Goal: Task Accomplishment & Management: Manage account settings

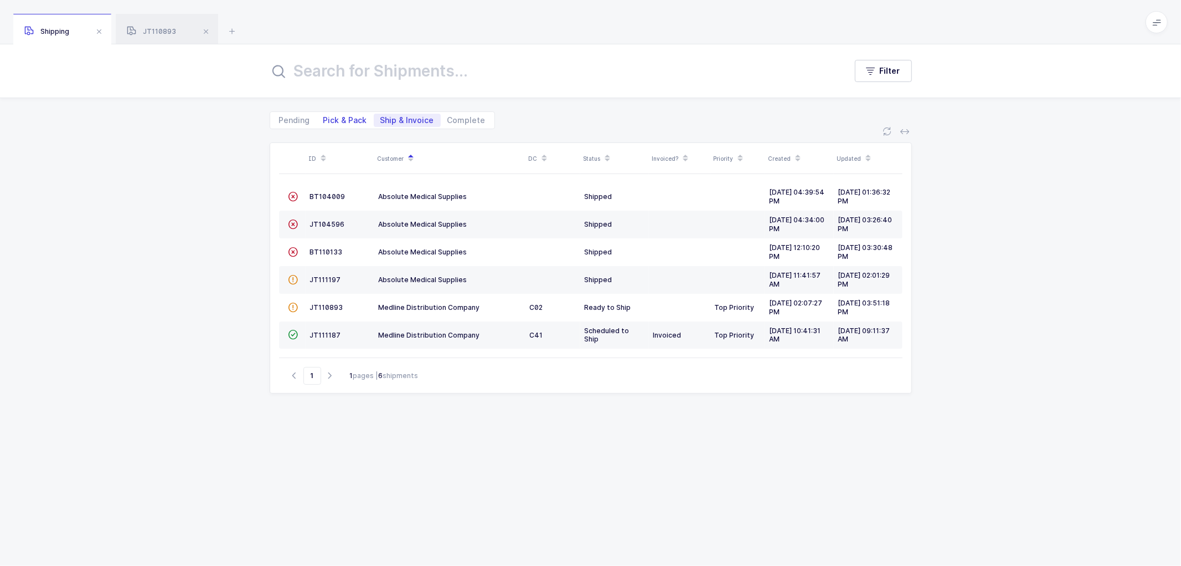
drag, startPoint x: 324, startPoint y: 116, endPoint x: 340, endPoint y: 119, distance: 15.7
click at [325, 117] on span "Pick & Pack" at bounding box center [345, 120] width 44 height 8
click at [208, 32] on span at bounding box center [205, 31] width 13 height 13
click at [341, 118] on span "Pick & Pack" at bounding box center [345, 120] width 44 height 8
click at [324, 118] on input "Pick & Pack" at bounding box center [320, 117] width 7 height 7
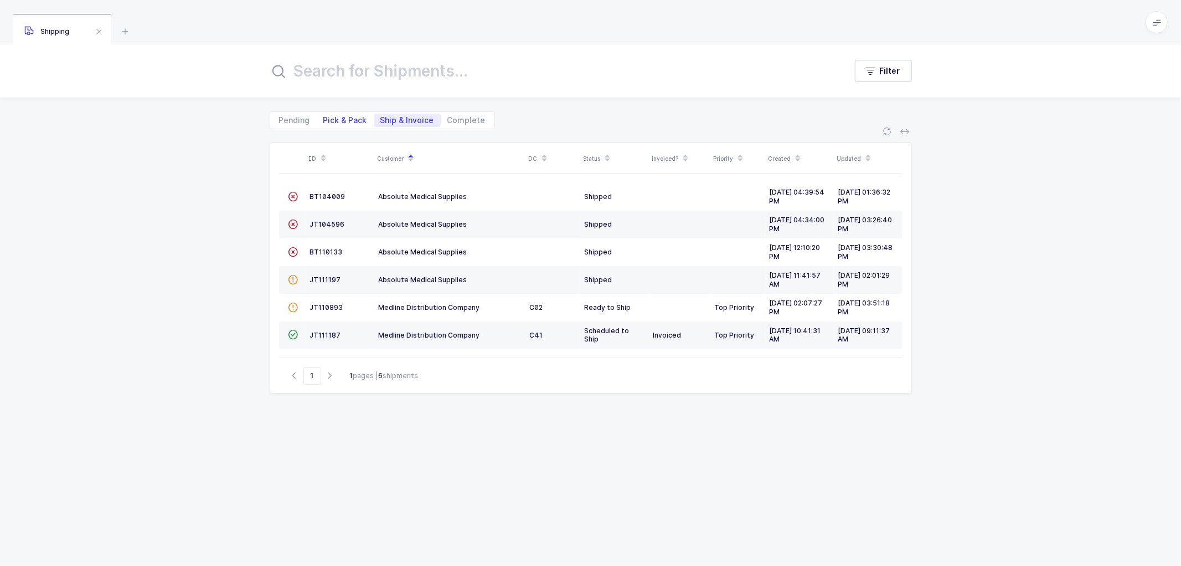
radio input "true"
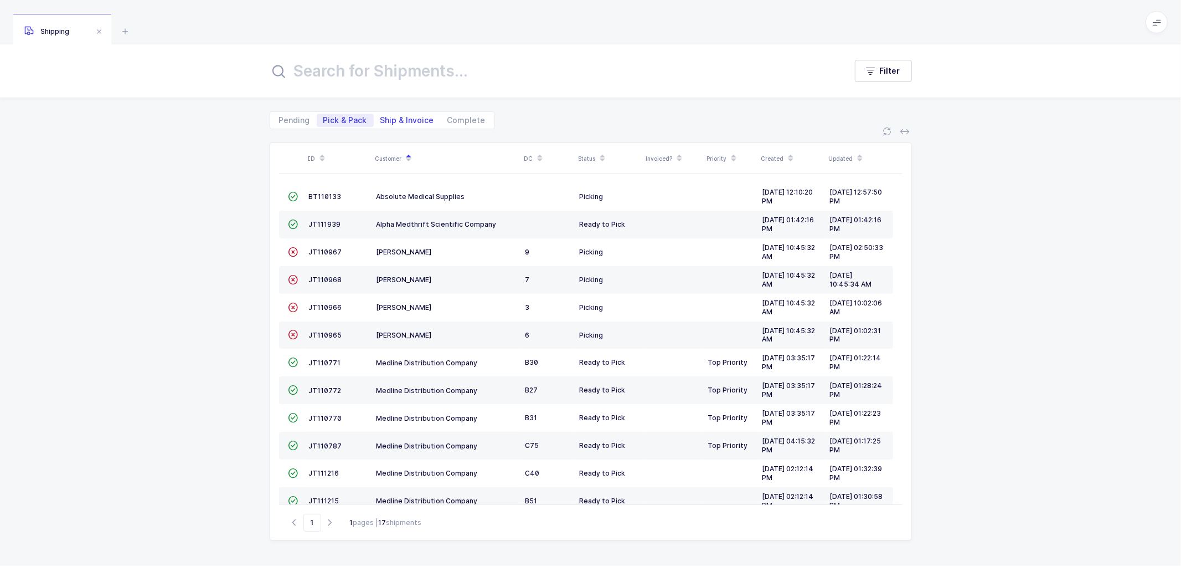
click at [399, 116] on span "Ship & Invoice" at bounding box center [408, 120] width 54 height 8
click at [381, 115] on input "Ship & Invoice" at bounding box center [377, 117] width 7 height 7
radio input "true"
radio input "false"
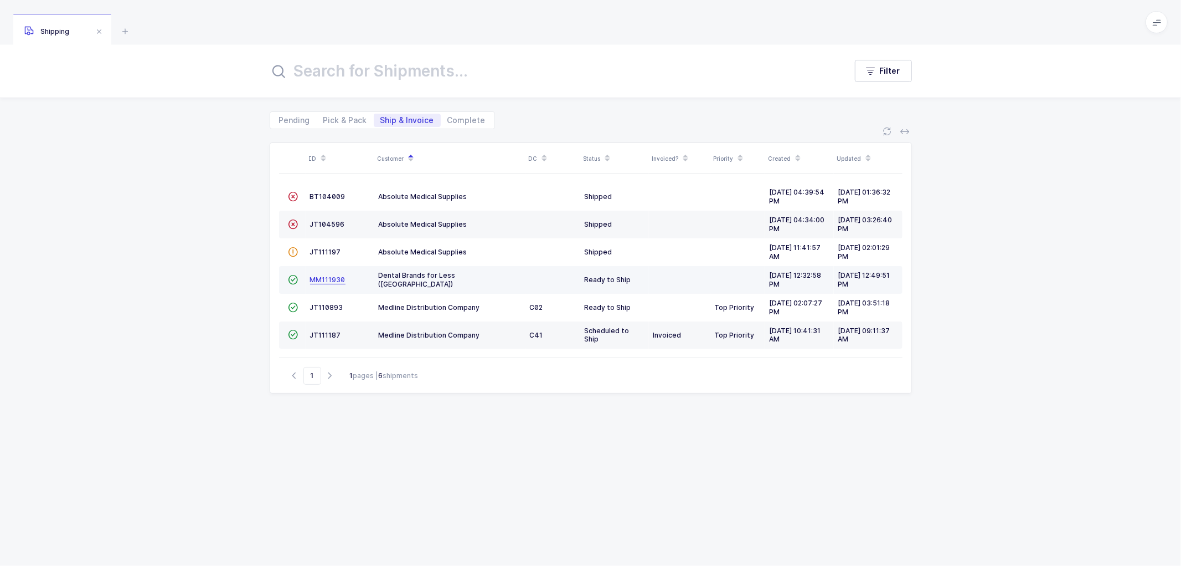
click at [327, 277] on span "MM111930" at bounding box center [327, 279] width 35 height 8
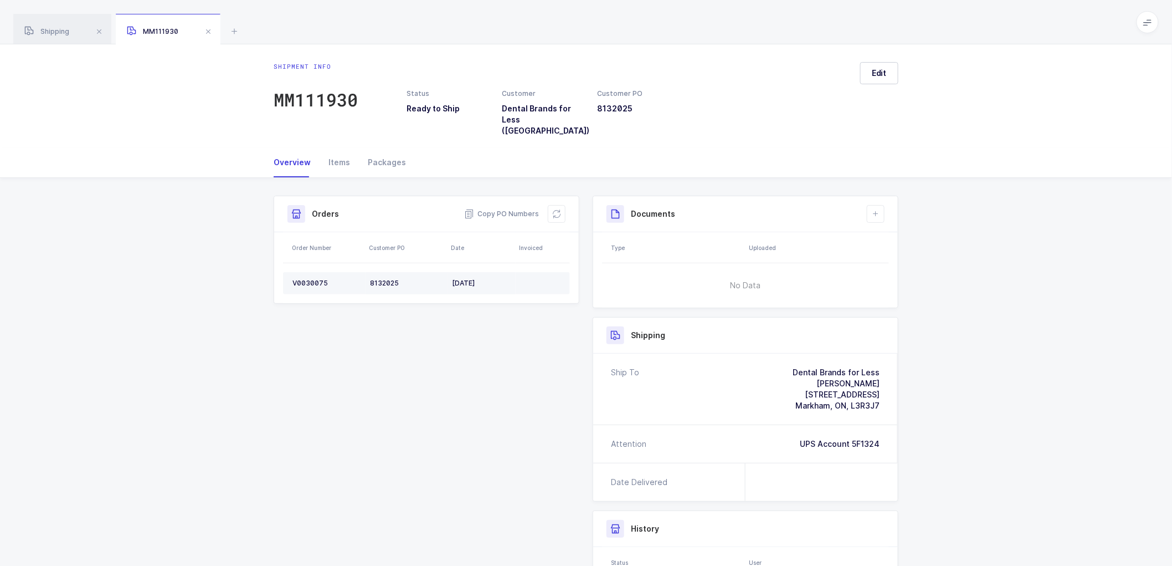
click at [312, 279] on div "V0030075" at bounding box center [326, 283] width 69 height 9
copy div "V0030075"
drag, startPoint x: 496, startPoint y: 199, endPoint x: 474, endPoint y: 187, distance: 25.3
click at [495, 208] on span "Copy PO Numbers" at bounding box center [501, 213] width 75 height 11
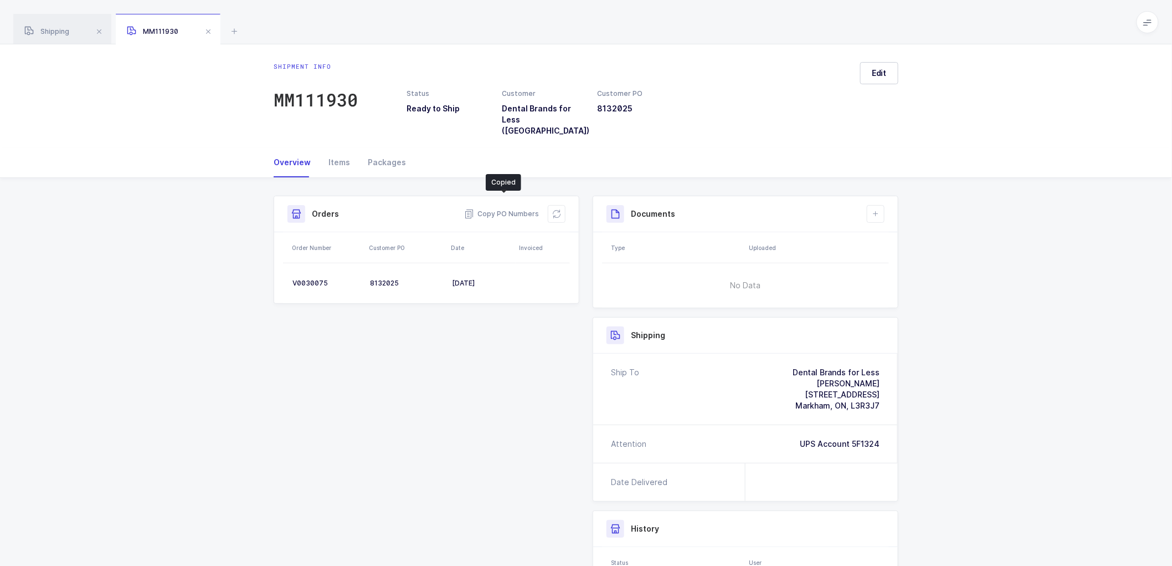
drag, startPoint x: 382, startPoint y: 147, endPoint x: 592, endPoint y: 174, distance: 211.2
click at [384, 147] on div "Packages" at bounding box center [382, 162] width 47 height 30
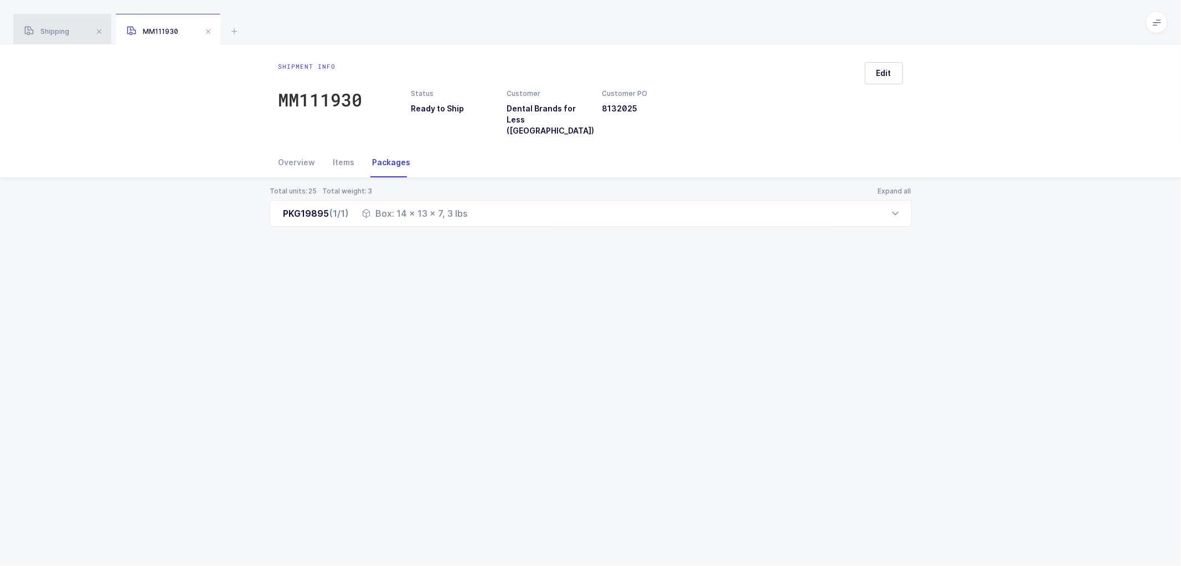
drag, startPoint x: 50, startPoint y: 27, endPoint x: 67, endPoint y: 32, distance: 17.3
click at [51, 27] on div "Shipping" at bounding box center [62, 29] width 98 height 31
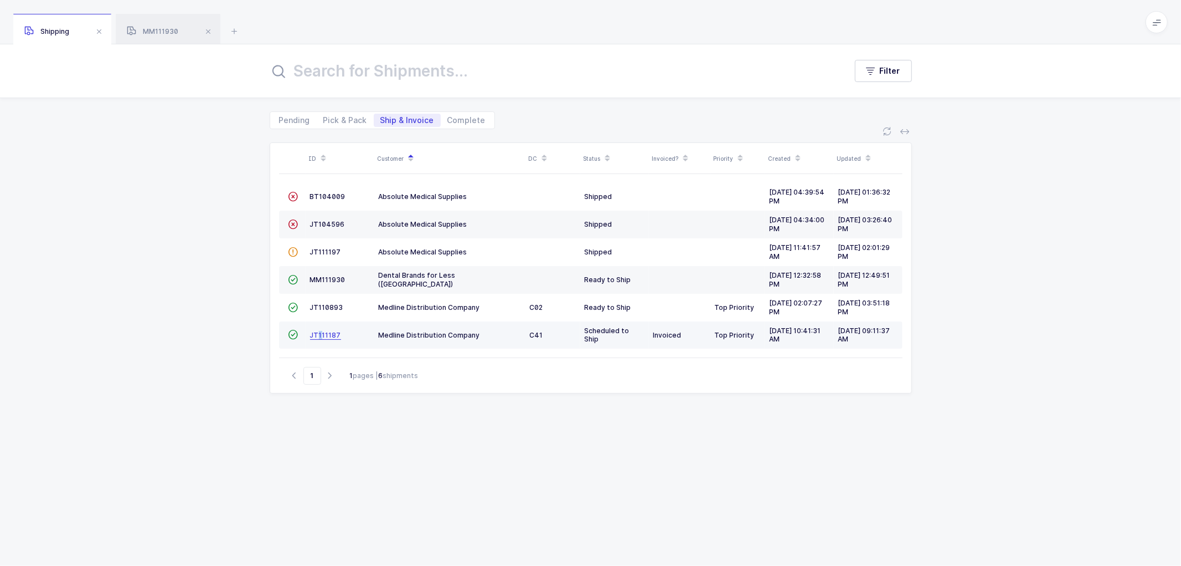
click at [323, 332] on span "JT111187" at bounding box center [325, 335] width 31 height 8
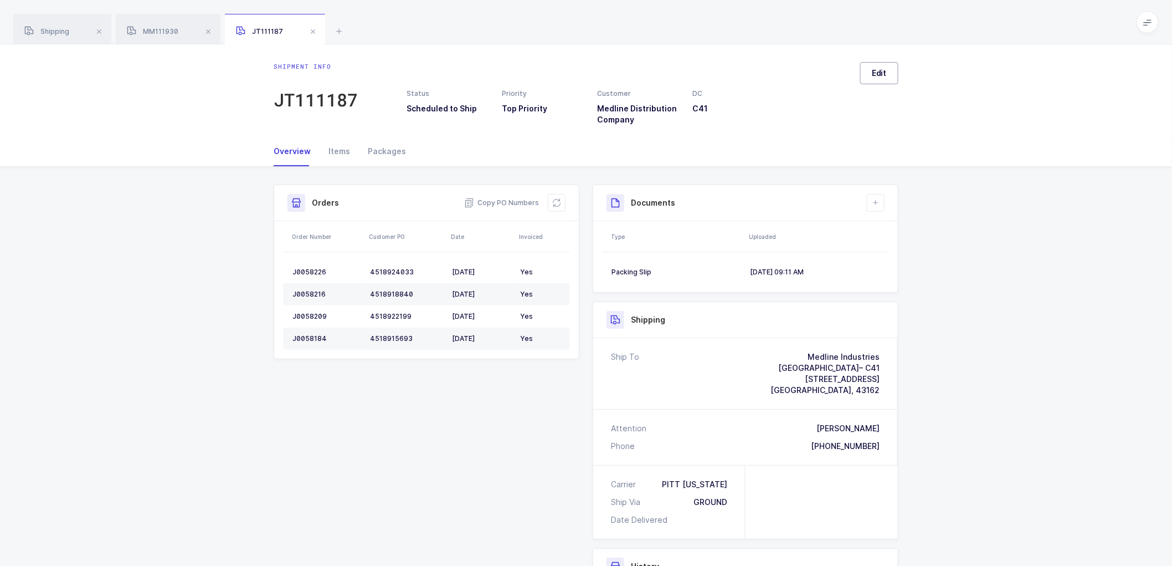
drag, startPoint x: 878, startPoint y: 64, endPoint x: 887, endPoint y: 72, distance: 12.2
click at [878, 65] on button "Edit" at bounding box center [879, 73] width 38 height 22
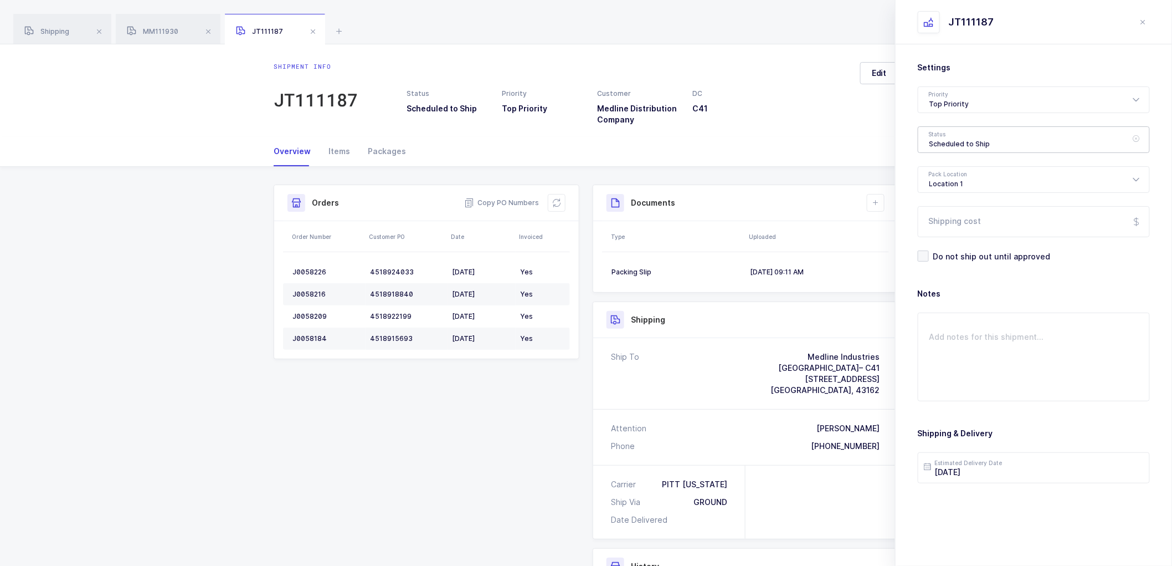
drag, startPoint x: 950, startPoint y: 137, endPoint x: 979, endPoint y: 160, distance: 36.7
click at [951, 137] on div "Scheduled to Ship" at bounding box center [1034, 139] width 232 height 27
drag, startPoint x: 942, startPoint y: 220, endPoint x: 963, endPoint y: 235, distance: 25.4
click at [942, 220] on span "Shipped" at bounding box center [945, 224] width 32 height 9
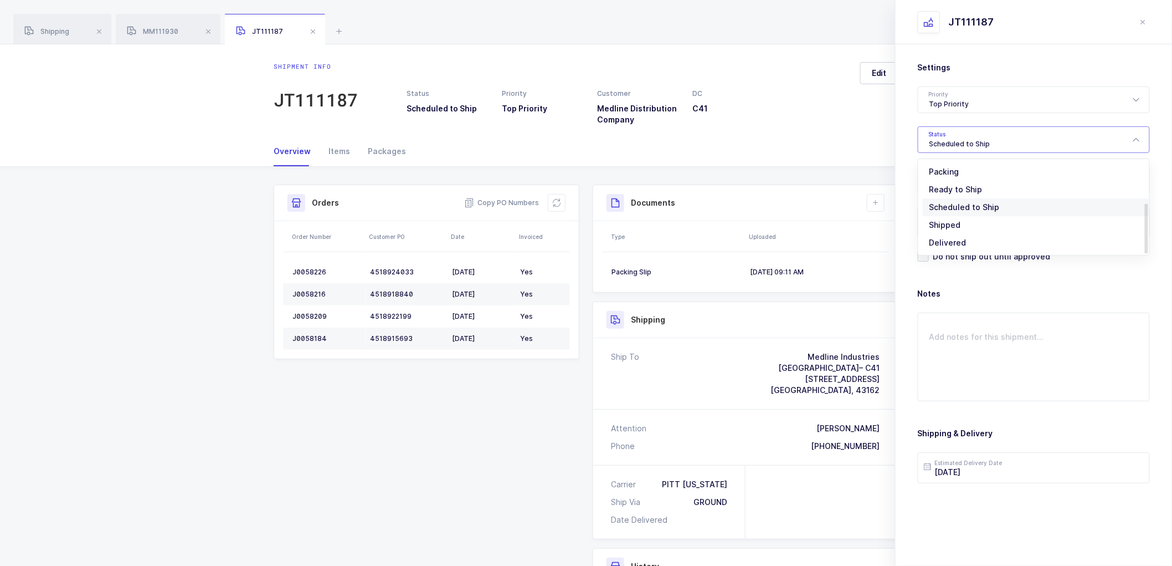
type input "Shipped"
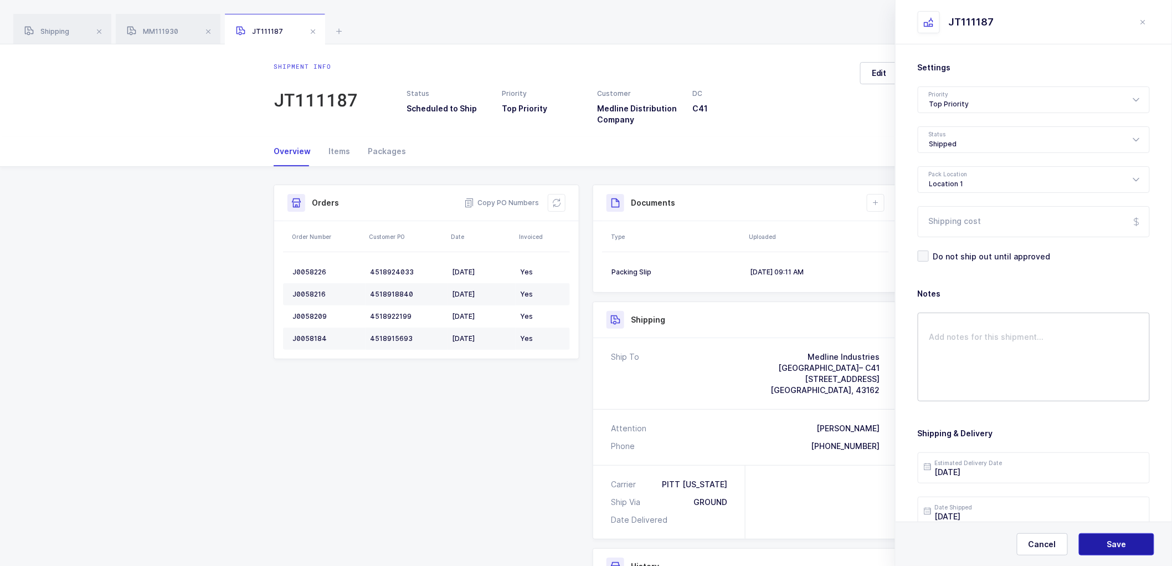
drag, startPoint x: 1113, startPoint y: 539, endPoint x: 955, endPoint y: 327, distance: 264.9
click at [1113, 539] on span "Save" at bounding box center [1116, 543] width 19 height 11
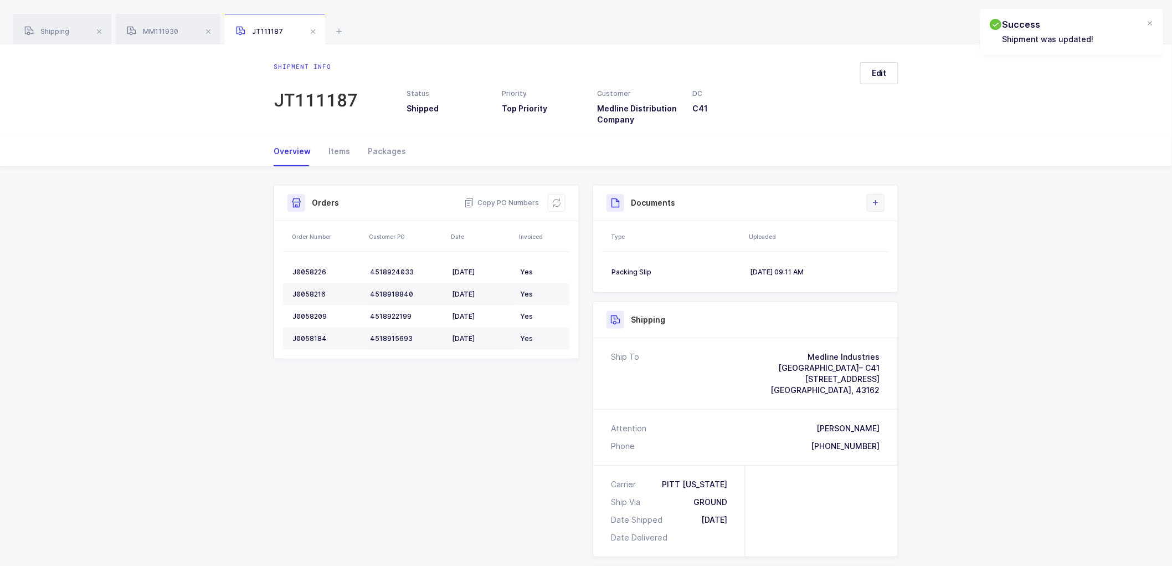
click at [873, 199] on icon at bounding box center [875, 202] width 9 height 9
click at [901, 247] on li "Upload Document" at bounding box center [913, 252] width 83 height 18
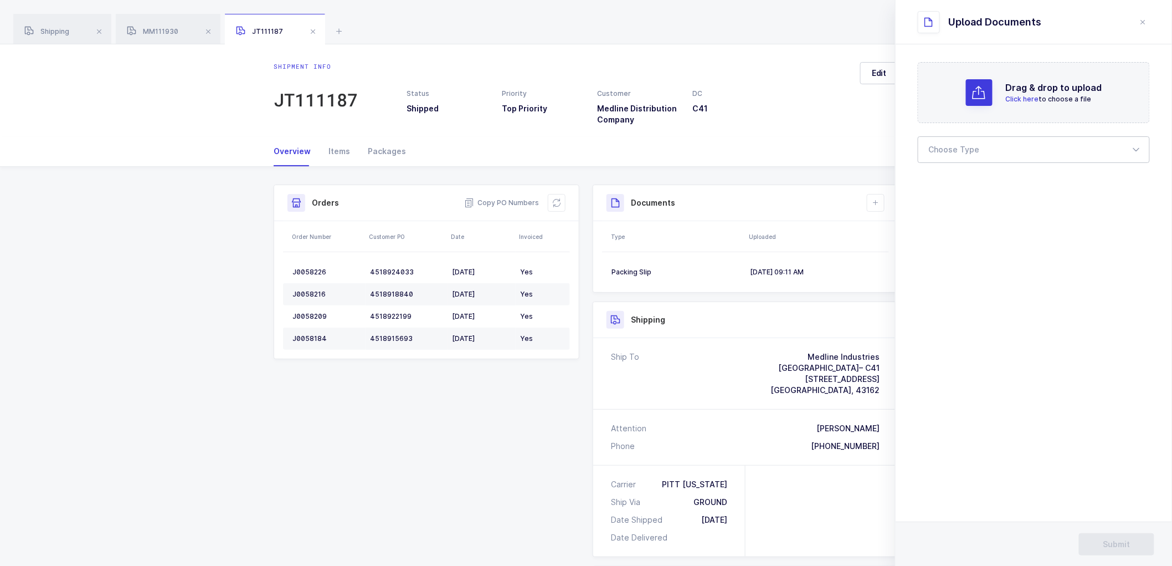
click at [970, 141] on div at bounding box center [1034, 149] width 232 height 27
drag, startPoint x: 964, startPoint y: 181, endPoint x: 964, endPoint y: 224, distance: 43.2
click at [964, 181] on span "Bill of Lading" at bounding box center [954, 183] width 50 height 9
type input "Bill of Lading"
drag, startPoint x: 1103, startPoint y: 540, endPoint x: 984, endPoint y: 392, distance: 190.3
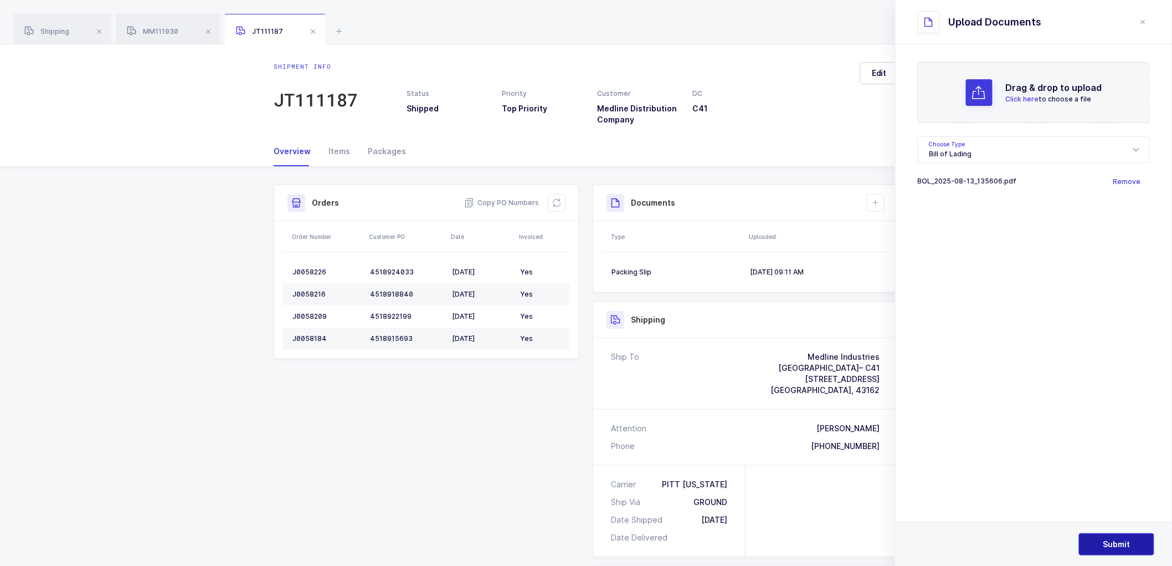
click at [1103, 539] on button "Submit" at bounding box center [1116, 544] width 75 height 22
drag, startPoint x: 289, startPoint y: 31, endPoint x: 297, endPoint y: 34, distance: 8.4
click at [288, 34] on div "JT111187" at bounding box center [275, 29] width 100 height 31
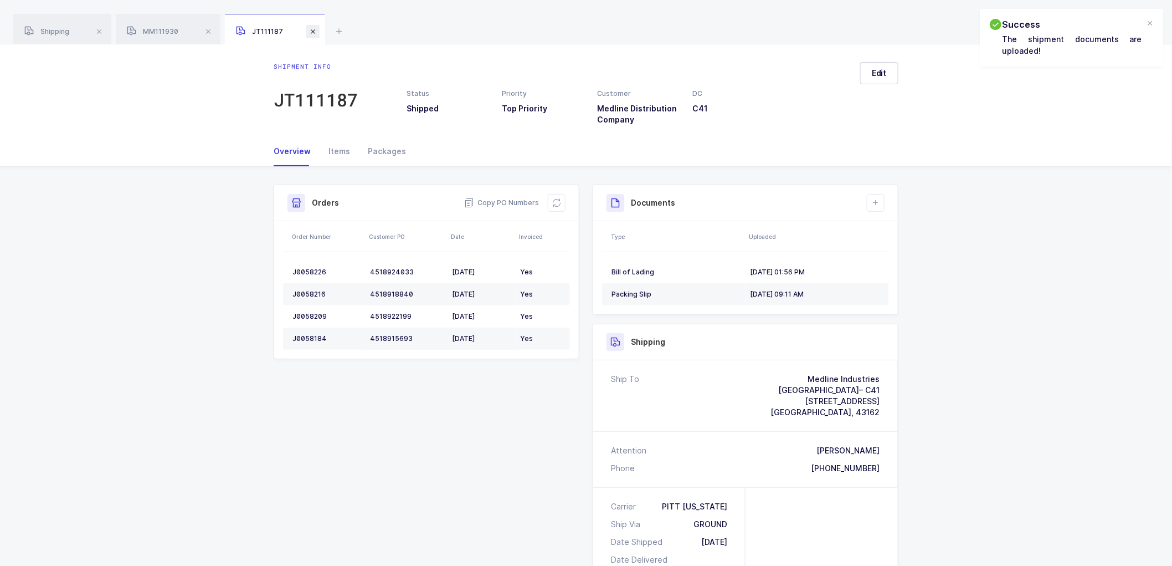
click at [312, 31] on span at bounding box center [312, 31] width 13 height 13
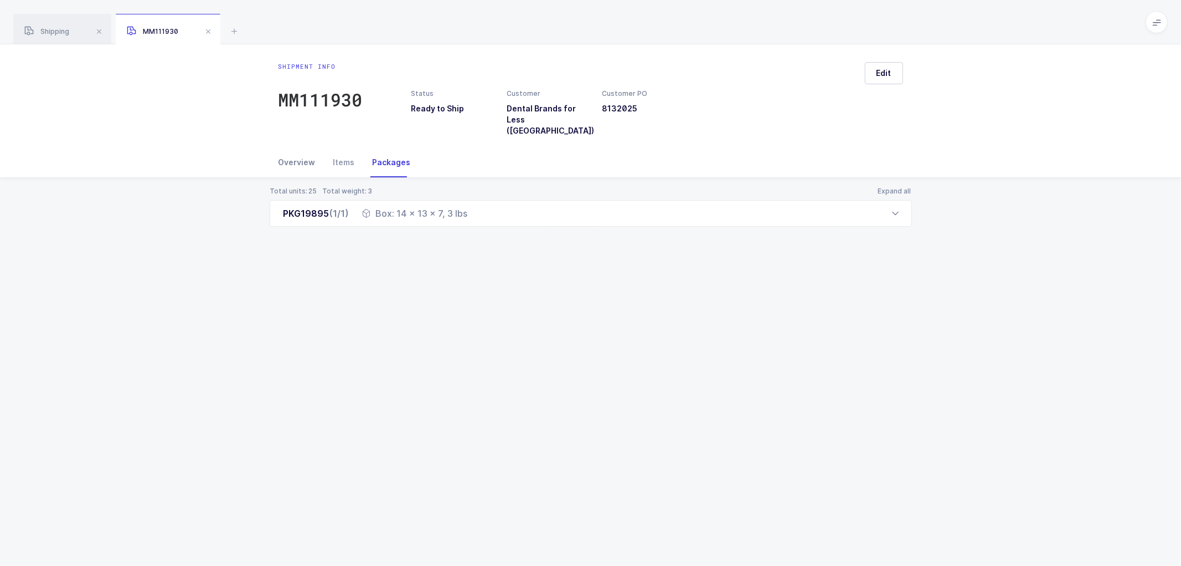
click at [296, 148] on div "Overview" at bounding box center [302, 162] width 46 height 30
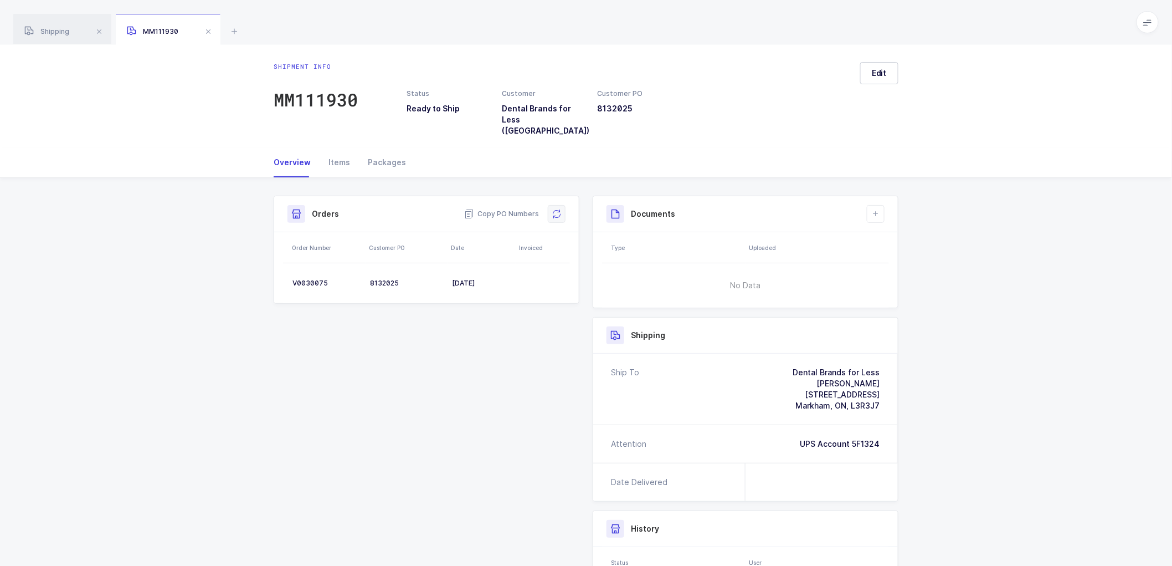
click at [556, 205] on button at bounding box center [557, 214] width 18 height 18
click at [883, 66] on button "Edit" at bounding box center [879, 73] width 38 height 22
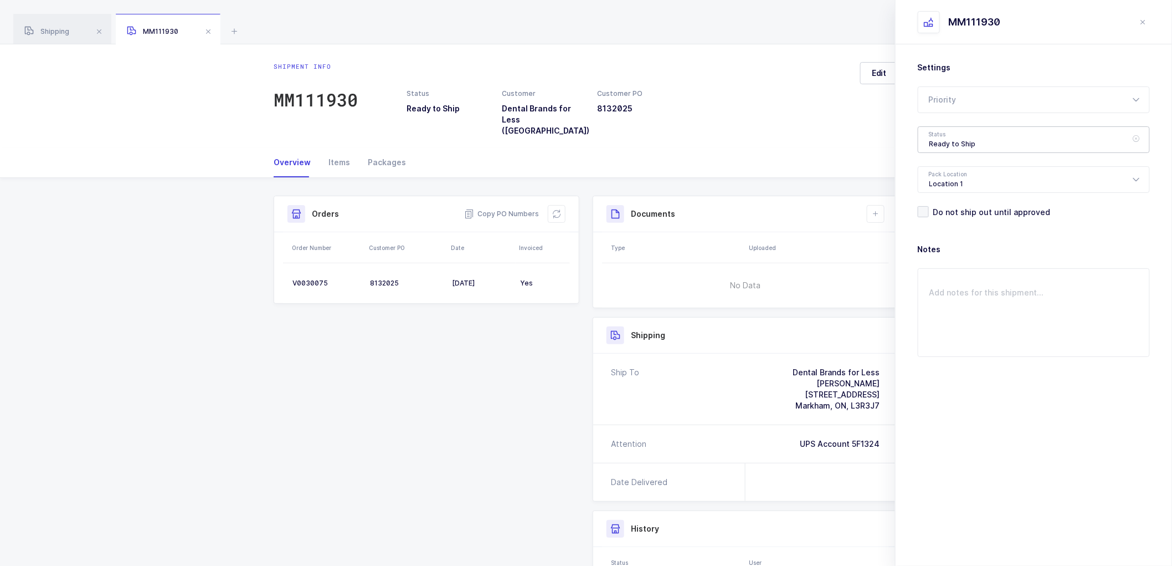
drag, startPoint x: 943, startPoint y: 137, endPoint x: 1013, endPoint y: 202, distance: 94.8
click at [943, 138] on div "Ready to Ship" at bounding box center [1034, 139] width 232 height 27
click at [948, 224] on span "Shipped" at bounding box center [945, 224] width 32 height 9
type input "Shipped"
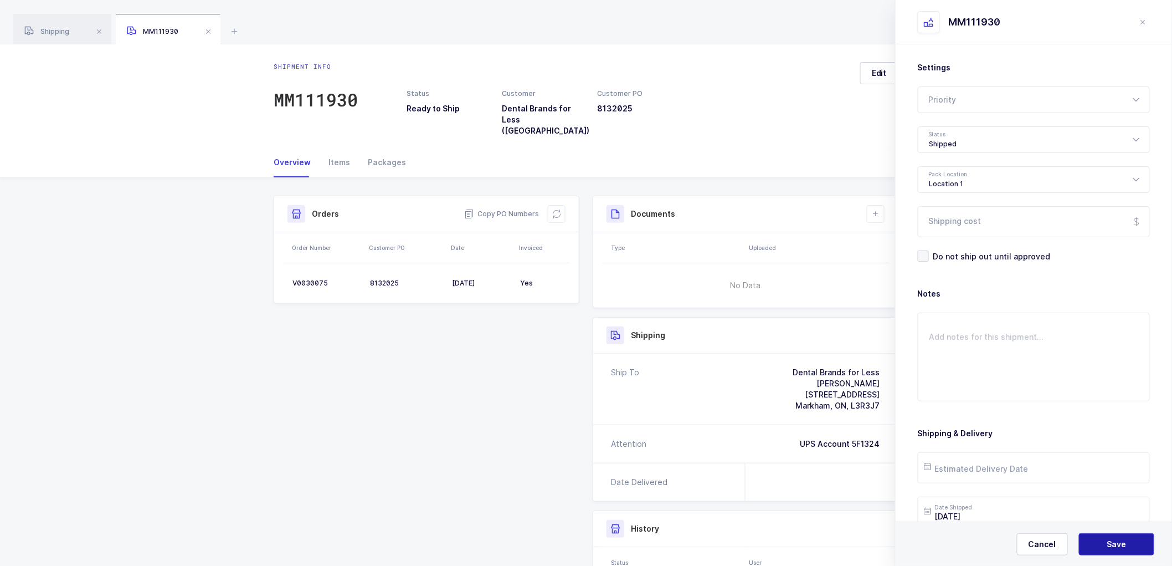
click at [1110, 540] on span "Save" at bounding box center [1116, 543] width 19 height 11
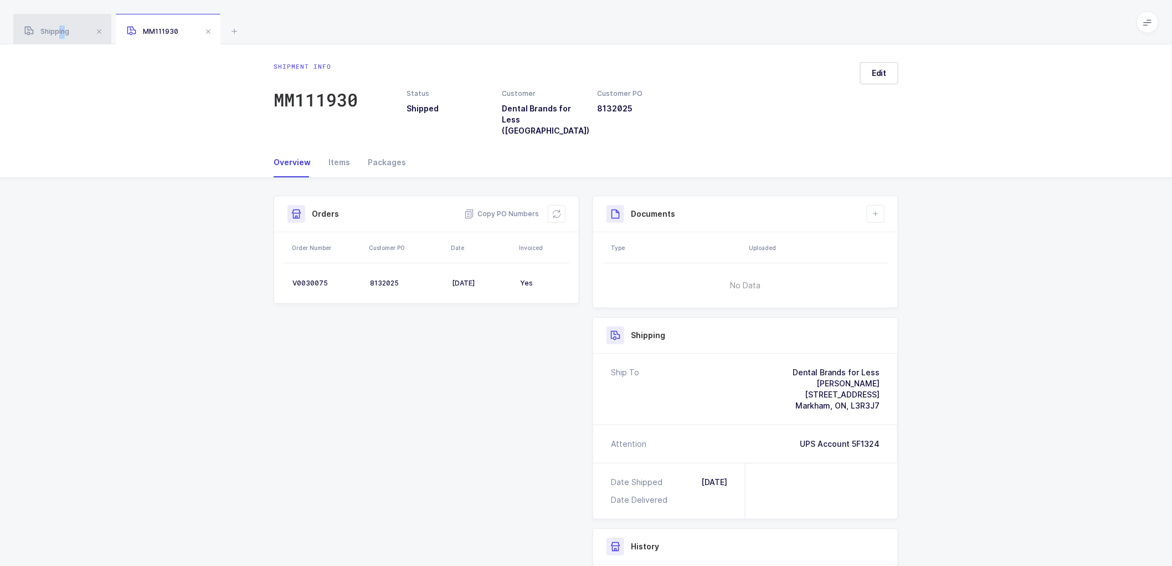
click at [63, 34] on span "Shipping" at bounding box center [46, 31] width 45 height 8
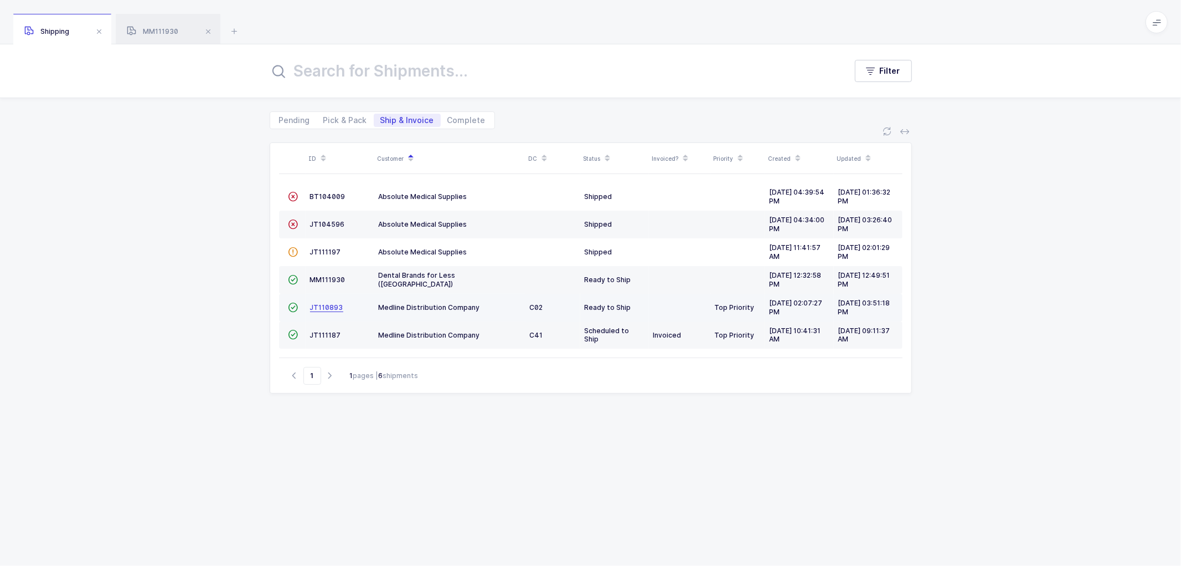
click at [325, 307] on span "JT110893" at bounding box center [326, 307] width 33 height 8
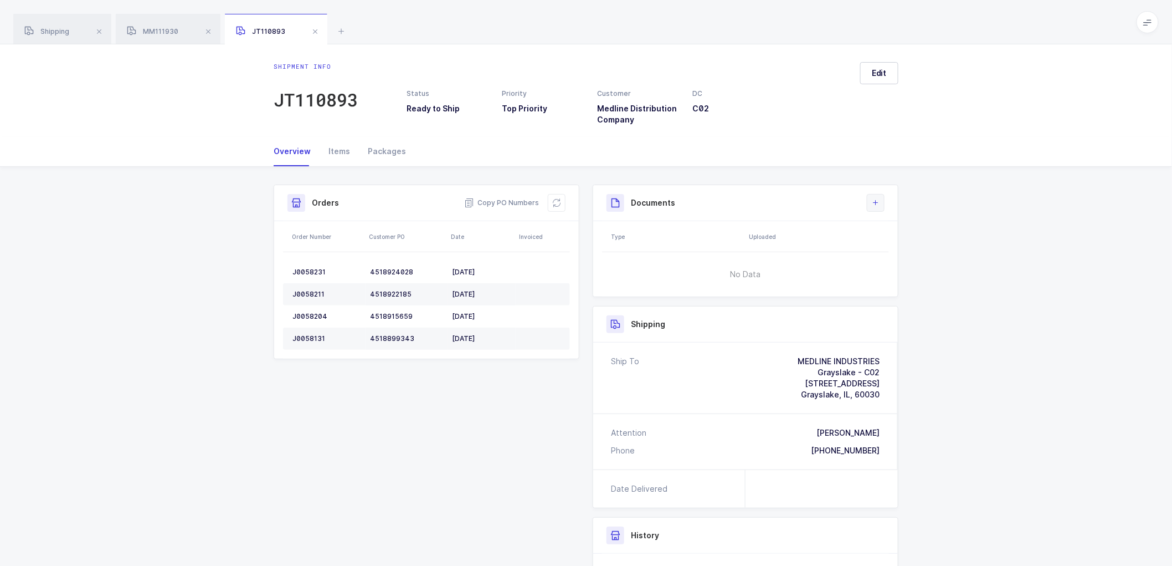
click at [877, 202] on icon at bounding box center [875, 202] width 9 height 9
click at [896, 232] on li "Create Document" at bounding box center [913, 234] width 83 height 18
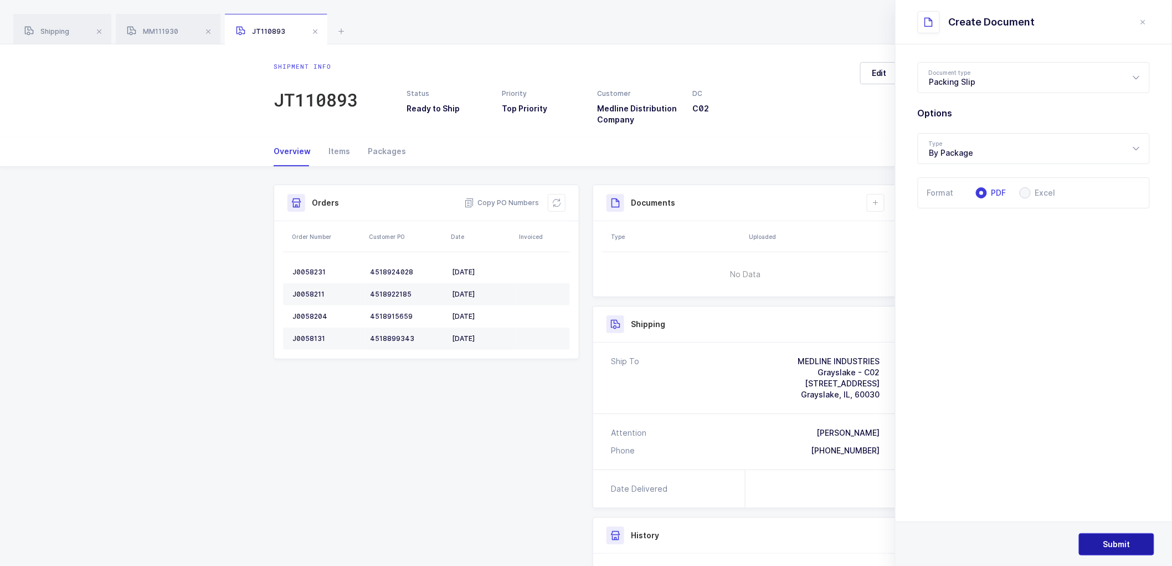
click at [1116, 541] on span "Submit" at bounding box center [1116, 543] width 27 height 11
